Goal: Answer question/provide support: Share knowledge or assist other users

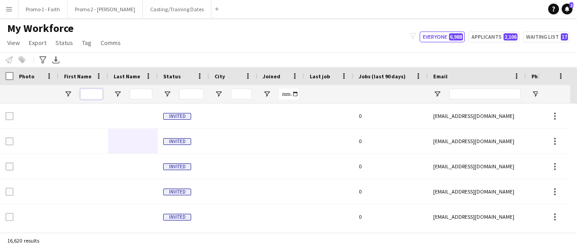
drag, startPoint x: 0, startPoint y: 0, endPoint x: 91, endPoint y: 93, distance: 130.3
click at [91, 93] on input "First Name Filter Input" at bounding box center [91, 94] width 23 height 11
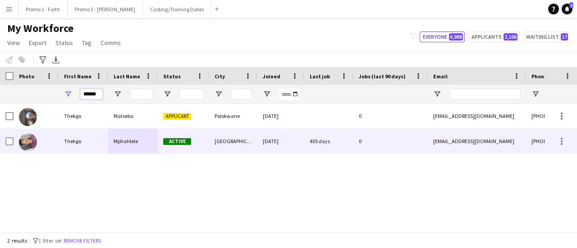
type input "******"
click at [101, 144] on div "Thekgo" at bounding box center [84, 141] width 50 height 25
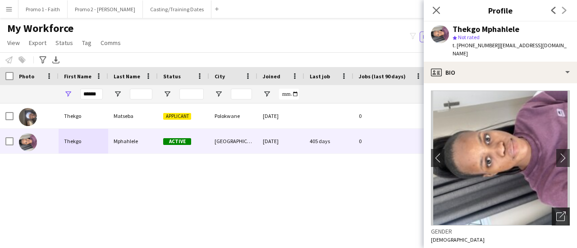
click at [556, 212] on icon "Open photos pop-in" at bounding box center [560, 216] width 9 height 9
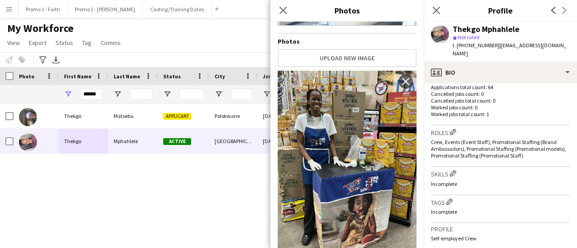
scroll to position [427, 0]
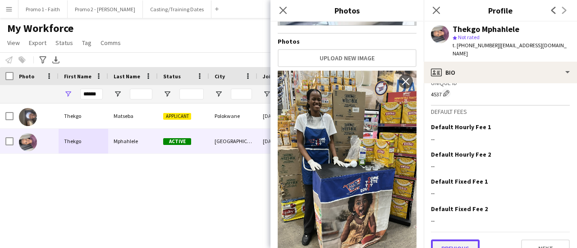
click at [456, 240] on button "Previous" at bounding box center [455, 249] width 49 height 18
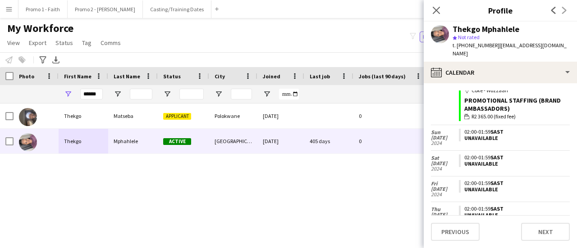
scroll to position [4136, 0]
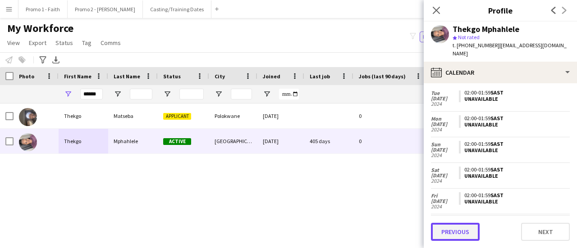
click at [454, 234] on button "Previous" at bounding box center [455, 232] width 49 height 18
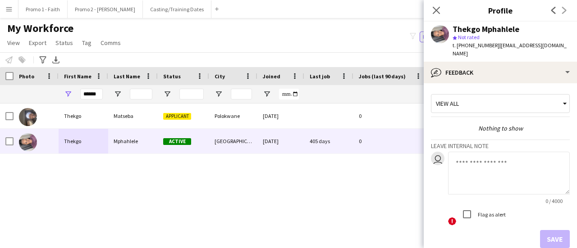
scroll to position [41, 0]
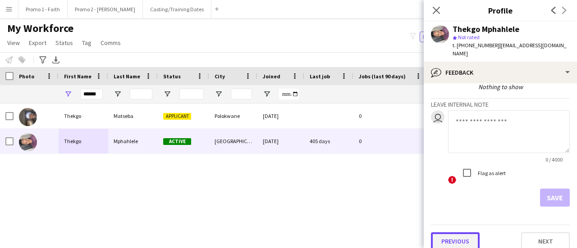
click at [464, 236] on button "Previous" at bounding box center [455, 241] width 49 height 18
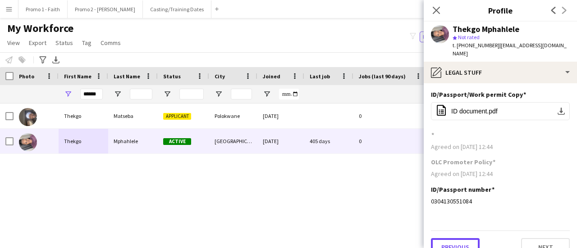
click at [464, 238] on button "Previous" at bounding box center [455, 247] width 49 height 18
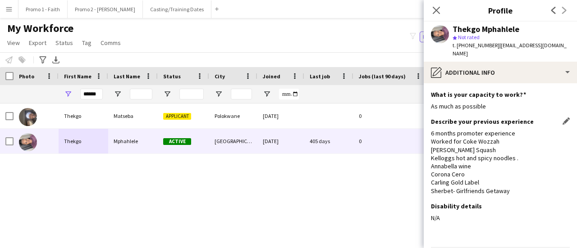
scroll to position [23, 0]
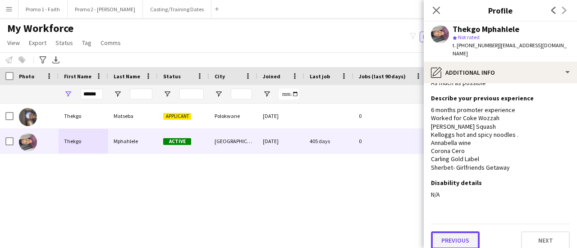
click at [458, 232] on button "Previous" at bounding box center [455, 241] width 49 height 18
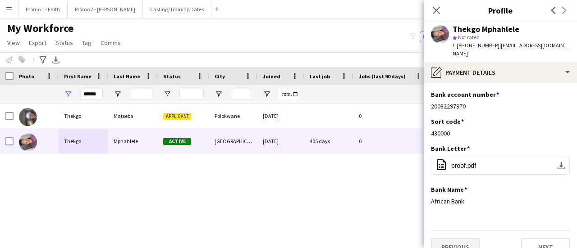
scroll to position [7, 0]
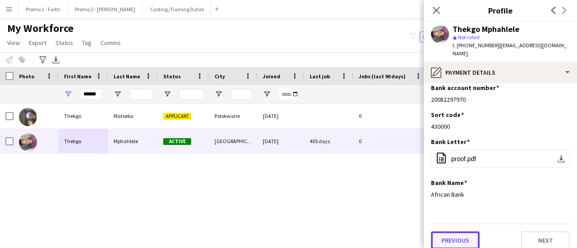
click at [458, 232] on button "Previous" at bounding box center [455, 241] width 49 height 18
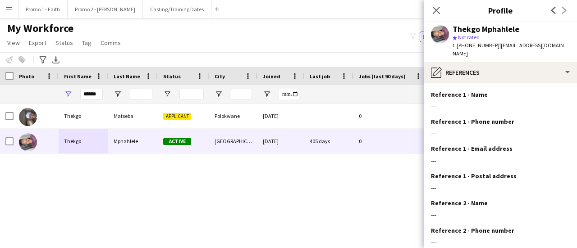
scroll to position [102, 0]
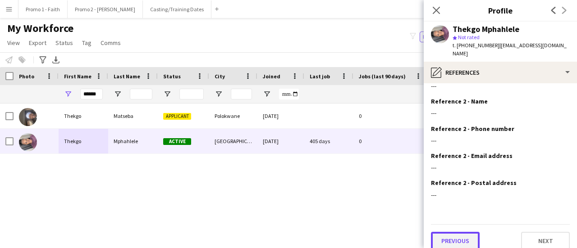
click at [455, 233] on button "Previous" at bounding box center [455, 241] width 49 height 18
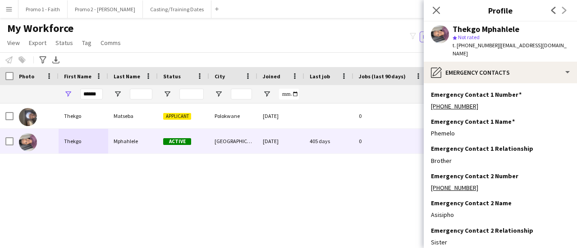
scroll to position [48, 0]
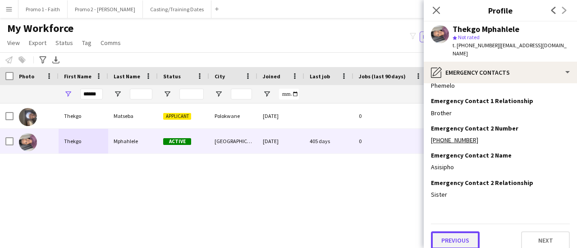
click at [454, 232] on button "Previous" at bounding box center [455, 241] width 49 height 18
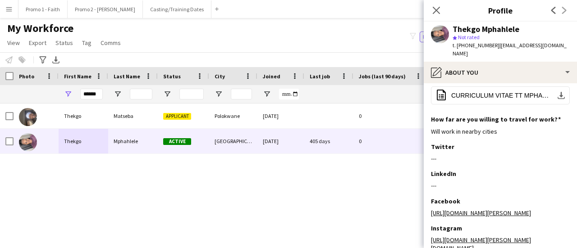
scroll to position [247, 0]
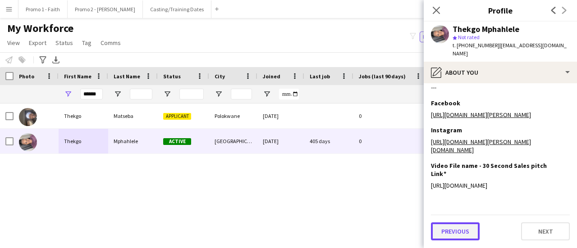
click at [453, 232] on button "Previous" at bounding box center [455, 232] width 49 height 18
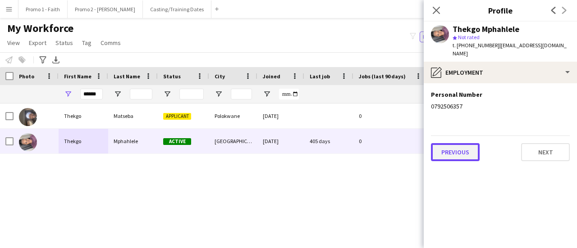
click at [454, 150] on button "Previous" at bounding box center [455, 152] width 49 height 18
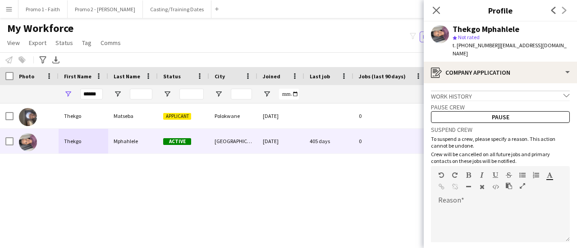
scroll to position [74, 0]
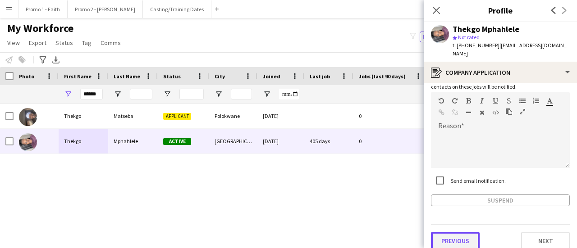
click at [448, 236] on button "Previous" at bounding box center [455, 241] width 49 height 18
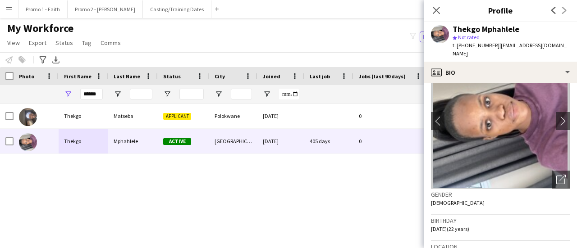
scroll to position [36, 0]
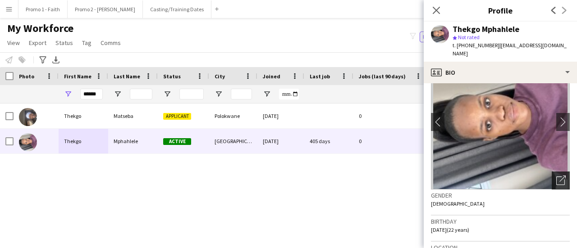
click at [556, 176] on icon "Open photos pop-in" at bounding box center [560, 180] width 9 height 9
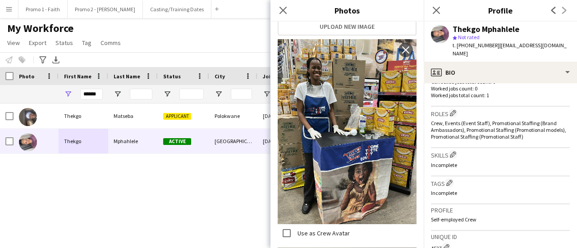
scroll to position [427, 0]
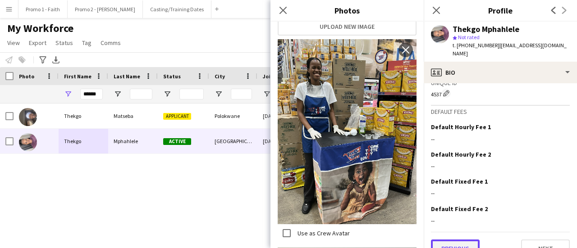
click at [457, 240] on button "Previous" at bounding box center [455, 249] width 49 height 18
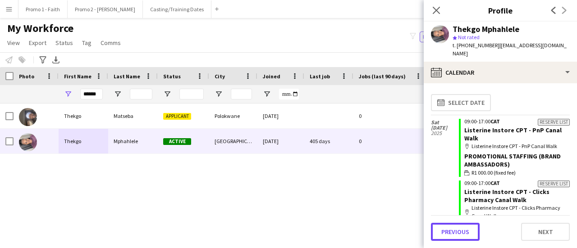
click at [457, 231] on button "Previous" at bounding box center [455, 232] width 49 height 18
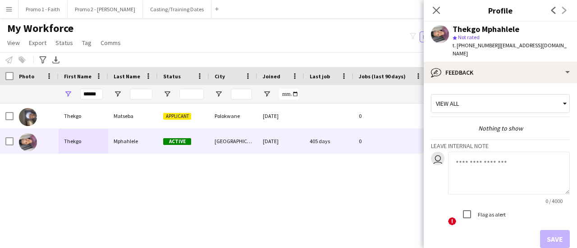
click at [486, 161] on textarea at bounding box center [509, 173] width 122 height 43
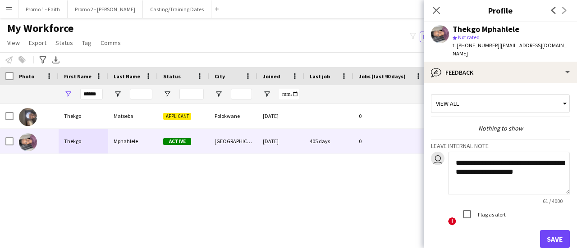
type textarea "**********"
click at [547, 230] on button "Save" at bounding box center [555, 239] width 30 height 18
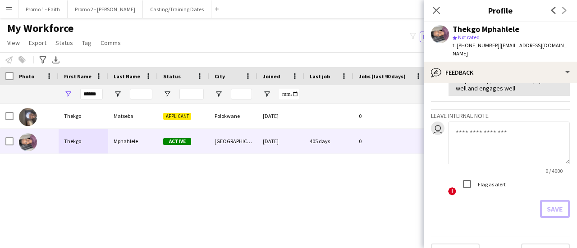
scroll to position [89, 0]
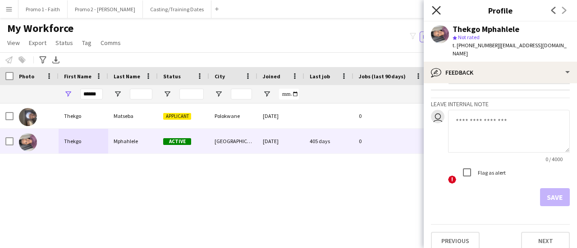
click at [436, 9] on icon at bounding box center [436, 10] width 9 height 9
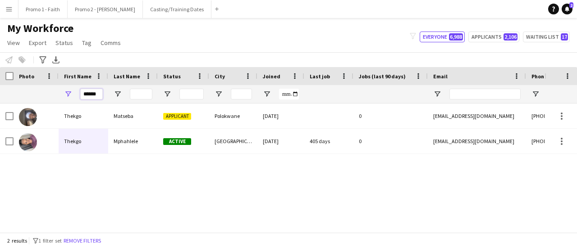
click at [99, 94] on input "******" at bounding box center [91, 94] width 23 height 11
type input "*"
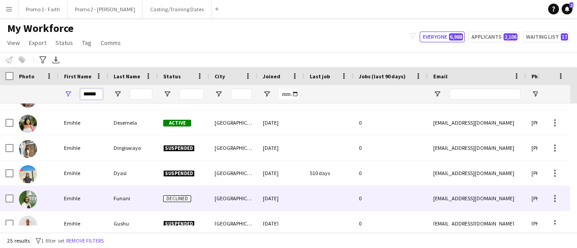
scroll to position [69, 0]
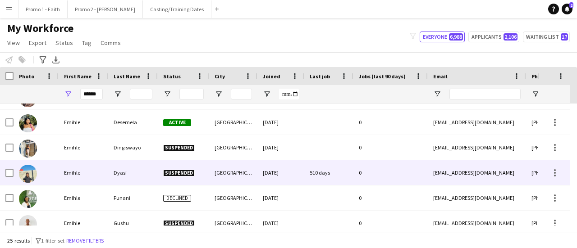
click at [115, 166] on div "Dyasi" at bounding box center [133, 172] width 50 height 25
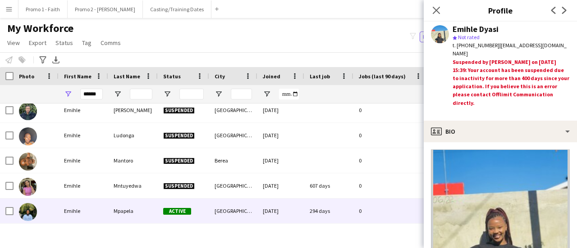
scroll to position [0, 0]
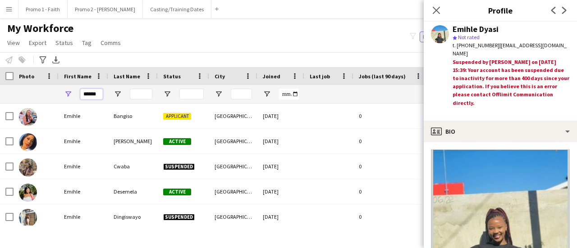
click at [99, 95] on input "******" at bounding box center [91, 94] width 23 height 11
type input "*"
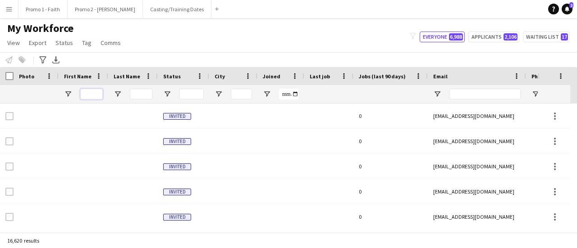
click at [85, 95] on input "First Name Filter Input" at bounding box center [91, 94] width 23 height 11
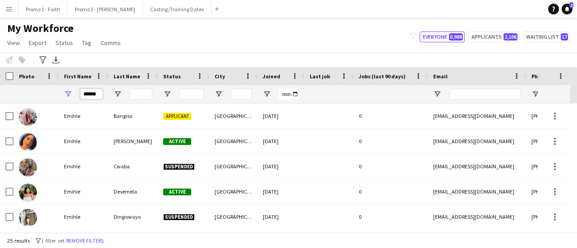
type input "******"
click at [134, 91] on input "Last Name Filter Input" at bounding box center [141, 94] width 23 height 11
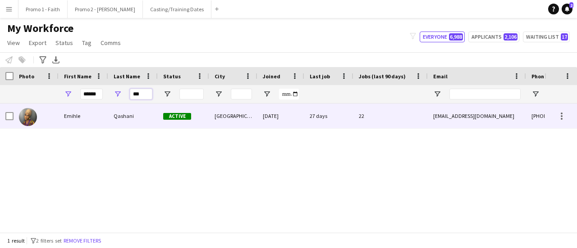
type input "***"
click at [224, 118] on div "[GEOGRAPHIC_DATA]" at bounding box center [233, 116] width 48 height 25
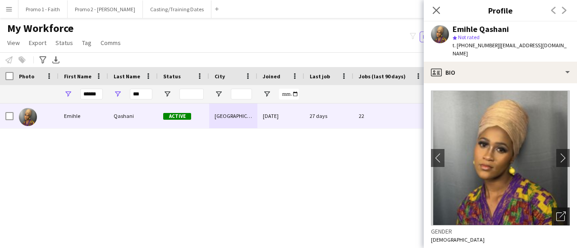
click at [556, 212] on icon "Open photos pop-in" at bounding box center [560, 216] width 9 height 9
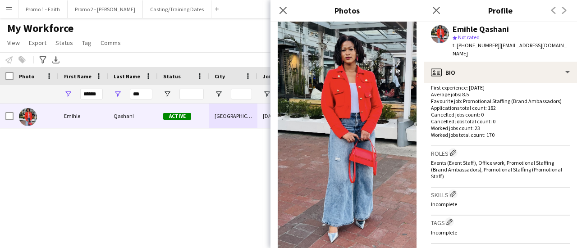
scroll to position [442, 0]
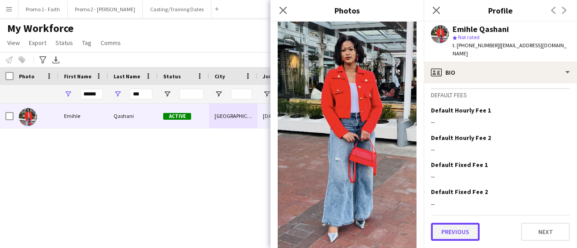
click at [456, 235] on button "Previous" at bounding box center [455, 232] width 49 height 18
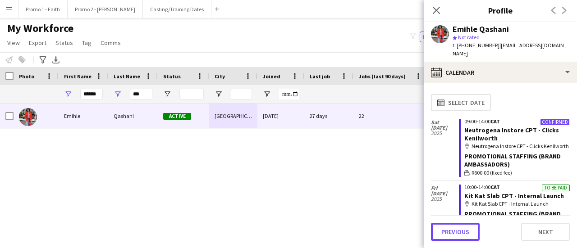
click at [456, 235] on button "Previous" at bounding box center [455, 232] width 49 height 18
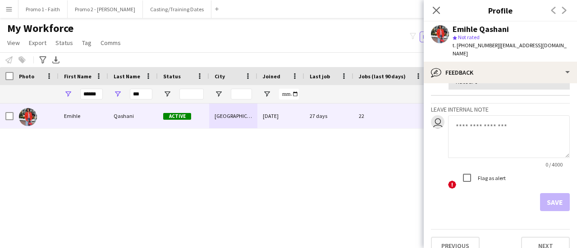
scroll to position [182, 0]
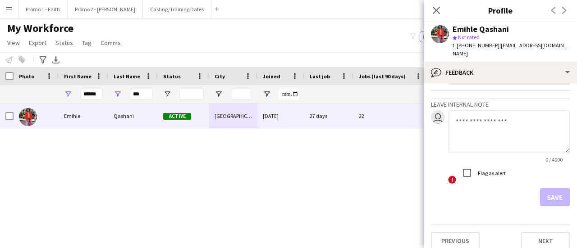
click at [473, 136] on textarea at bounding box center [509, 131] width 122 height 43
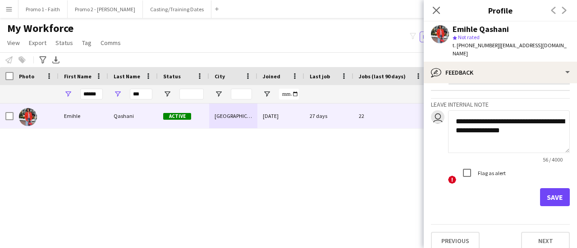
type textarea "**********"
click at [549, 195] on button "Save" at bounding box center [555, 197] width 30 height 18
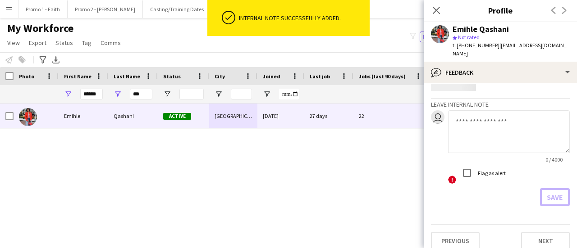
scroll to position [243, 0]
